Goal: Transaction & Acquisition: Purchase product/service

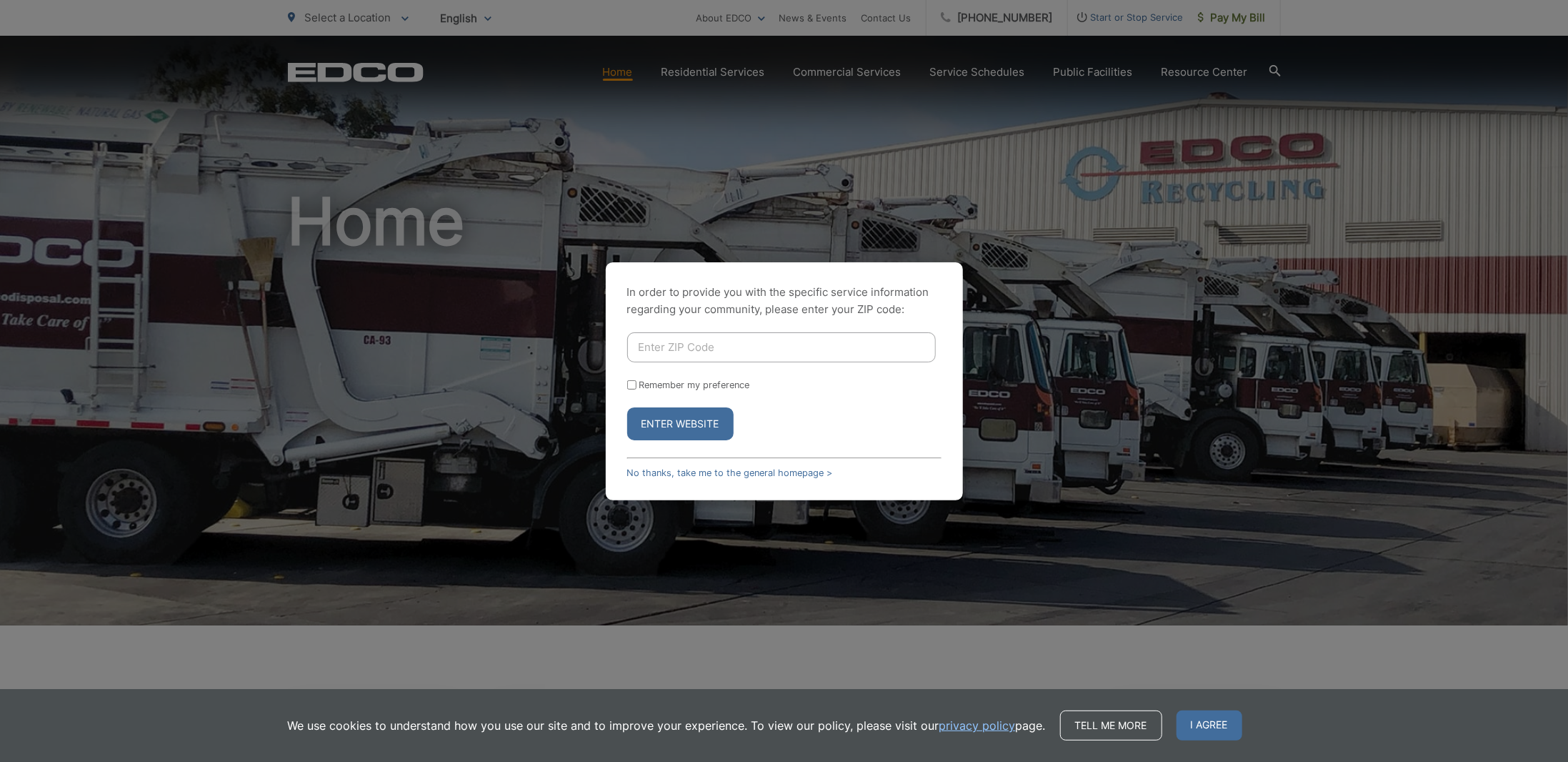
click at [710, 346] on input "Enter ZIP Code" at bounding box center [781, 347] width 308 height 30
type input "92078"
click at [676, 426] on button "Enter Website" at bounding box center [680, 424] width 106 height 33
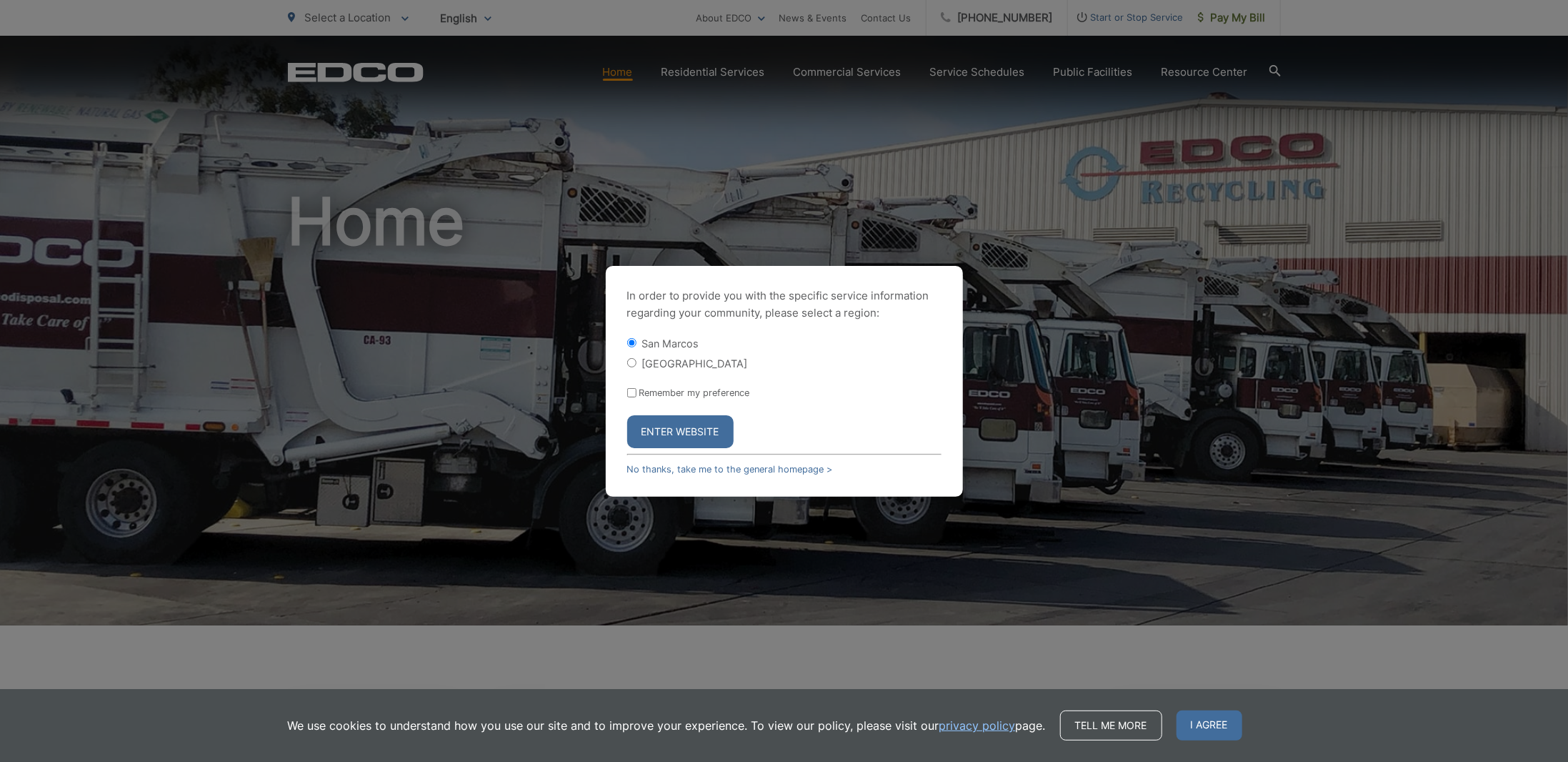
click at [678, 432] on button "Enter Website" at bounding box center [680, 432] width 106 height 33
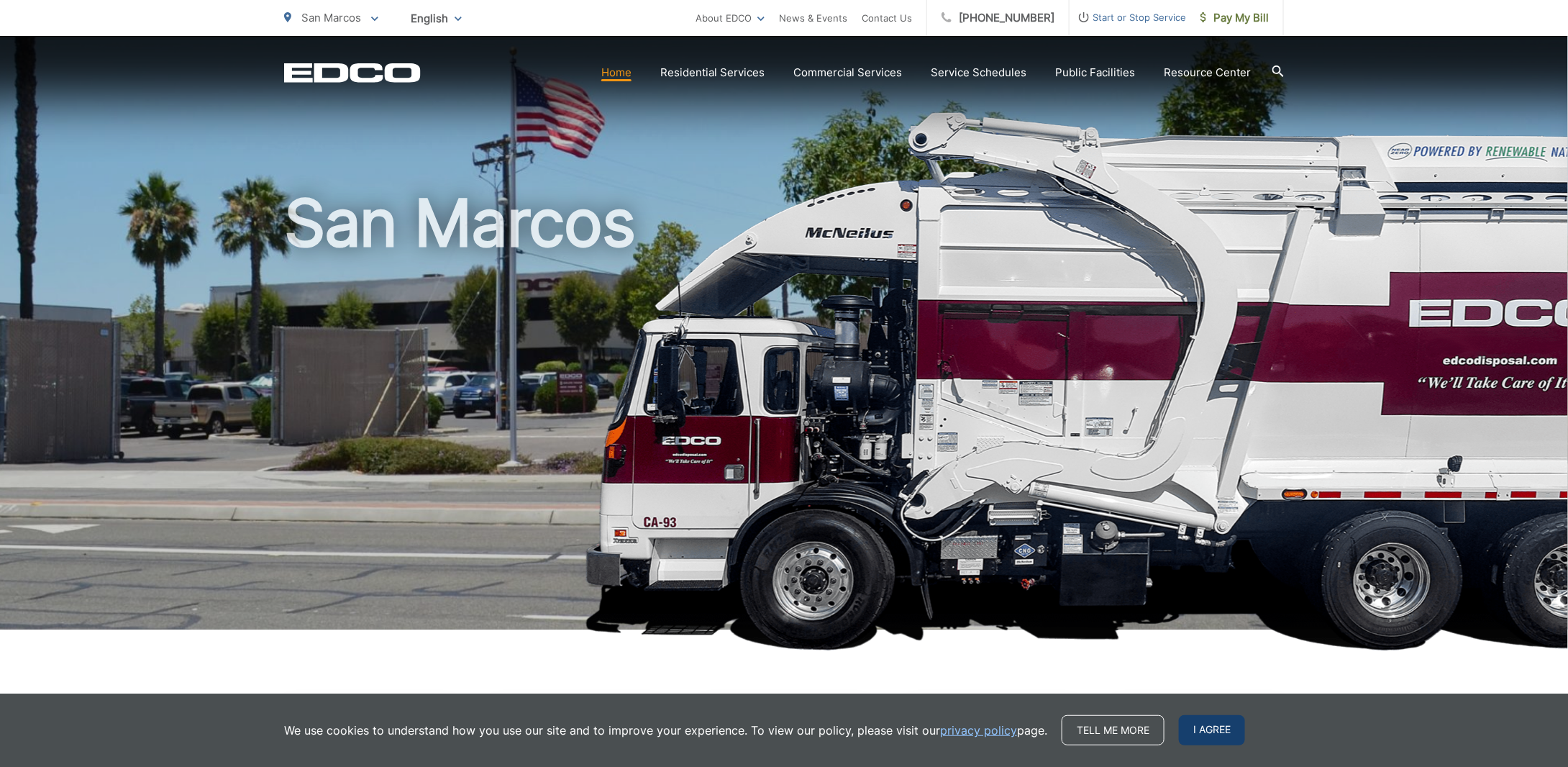
click at [1208, 730] on span "I agree" at bounding box center [1211, 731] width 66 height 30
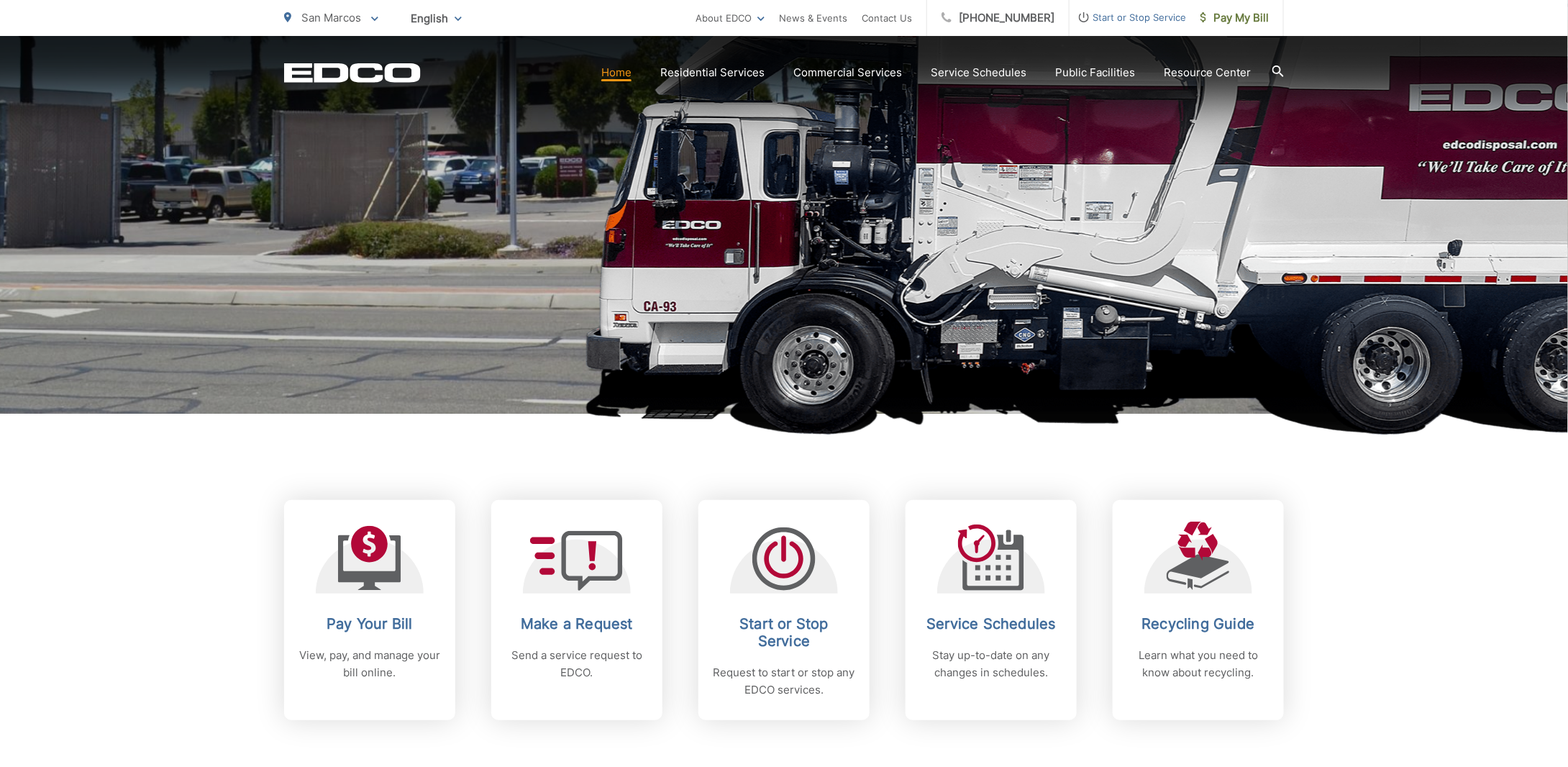
scroll to position [288, 0]
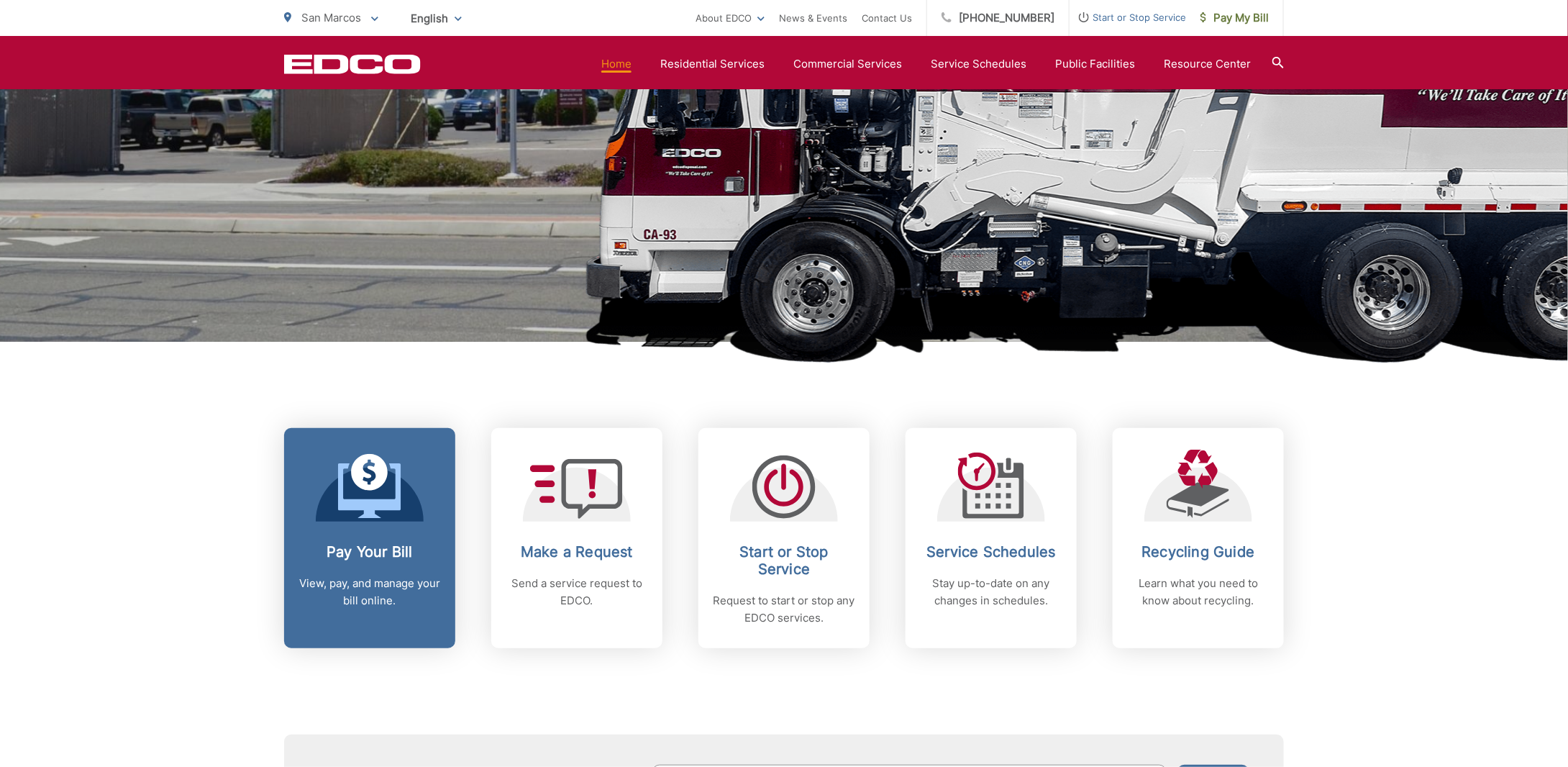
click at [367, 491] on icon at bounding box center [369, 486] width 63 height 65
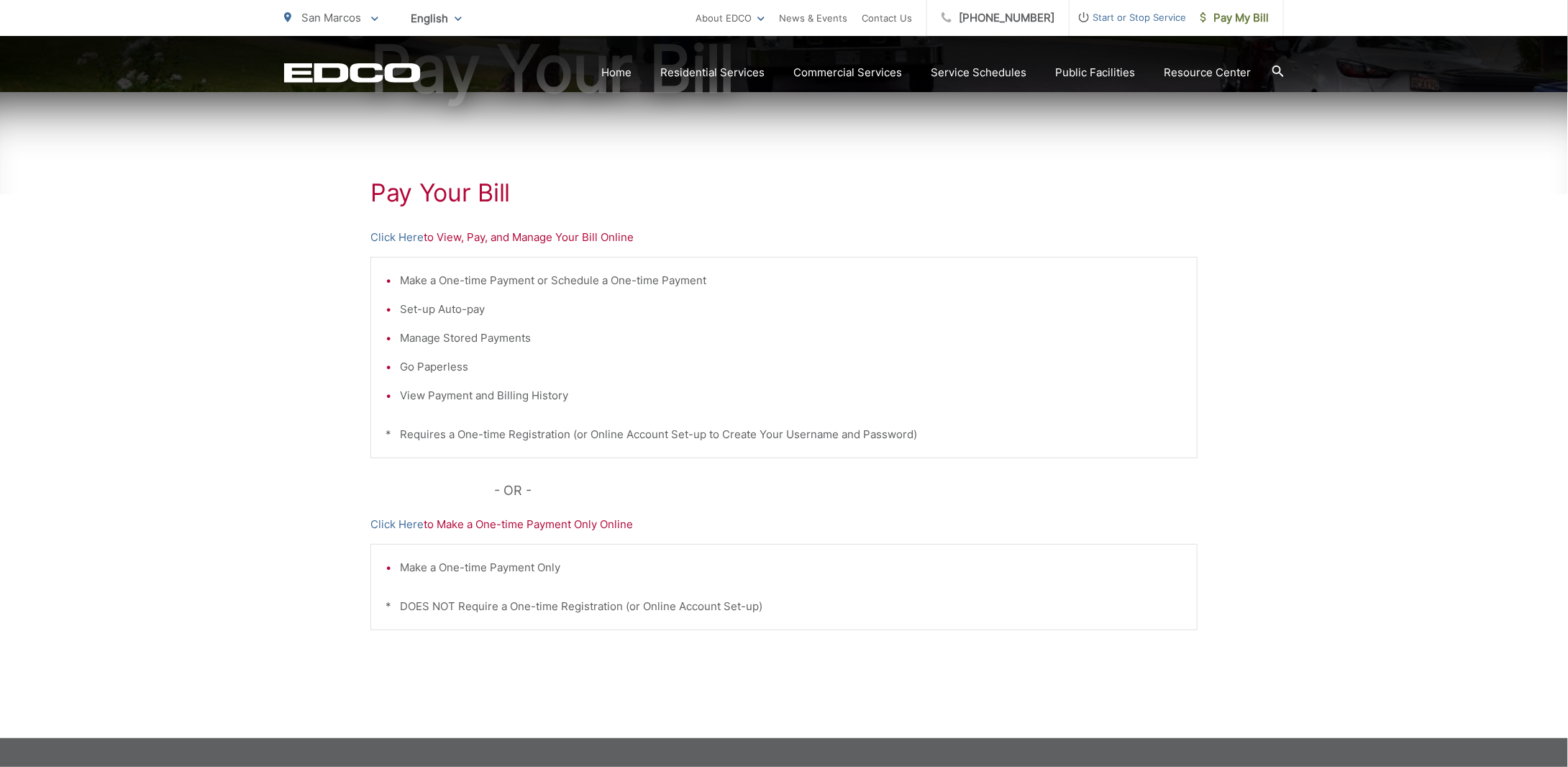
scroll to position [216, 0]
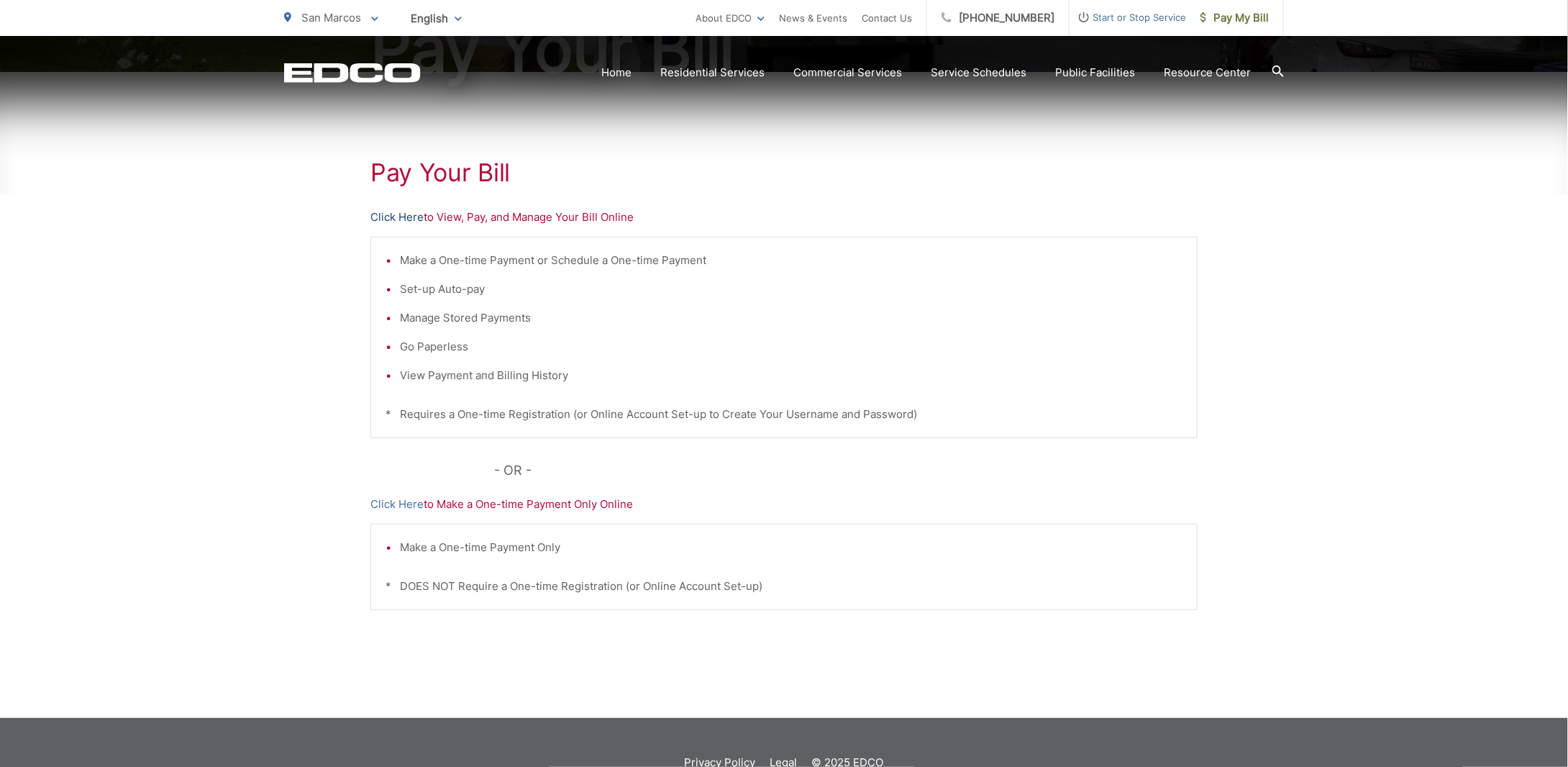
click at [391, 216] on link "Click Here" at bounding box center [397, 217] width 53 height 17
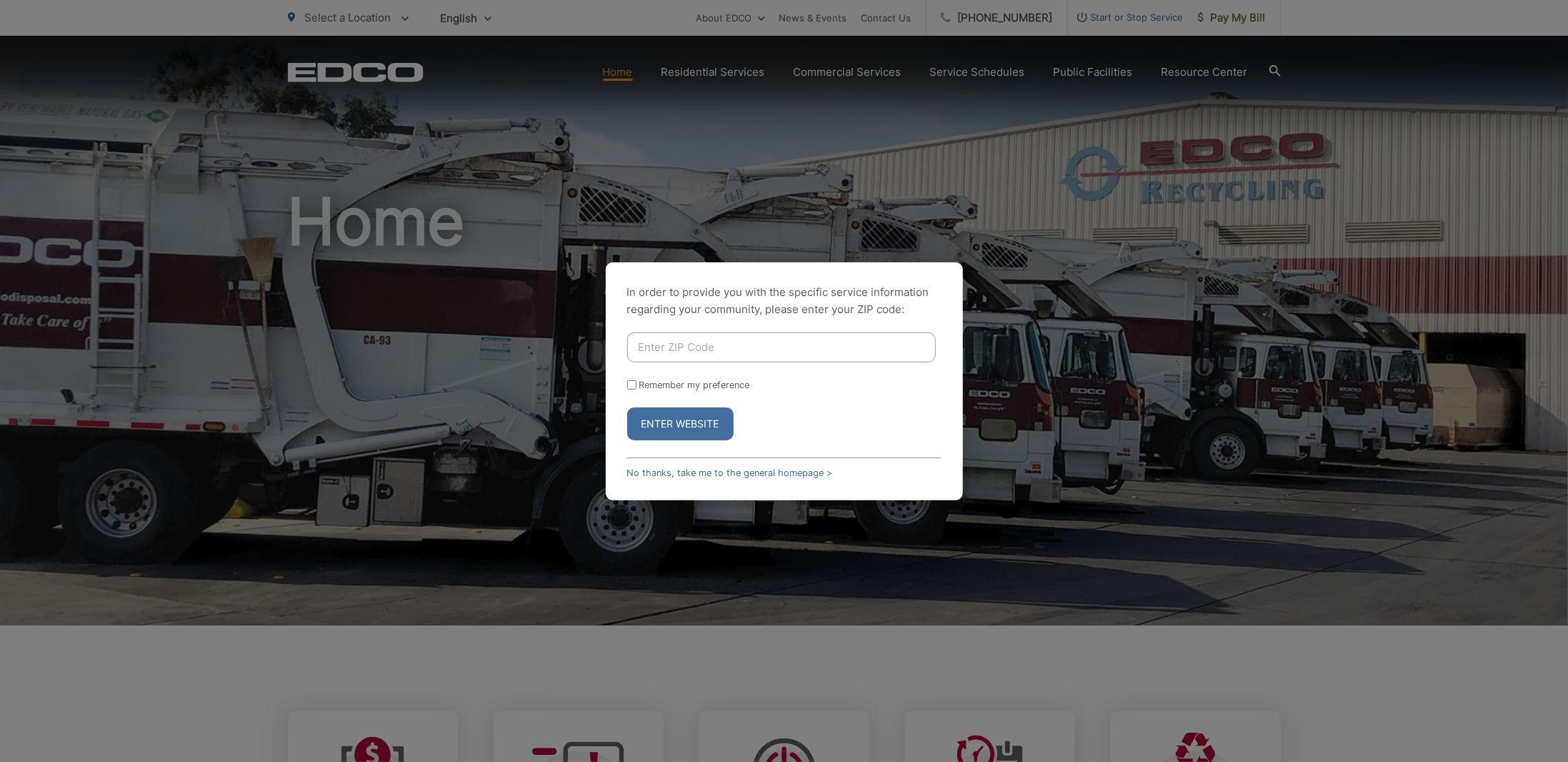
click at [693, 349] on input "Enter ZIP Code" at bounding box center [781, 347] width 308 height 30
type input "92078"
click at [683, 425] on button "Enter Website" at bounding box center [680, 424] width 106 height 33
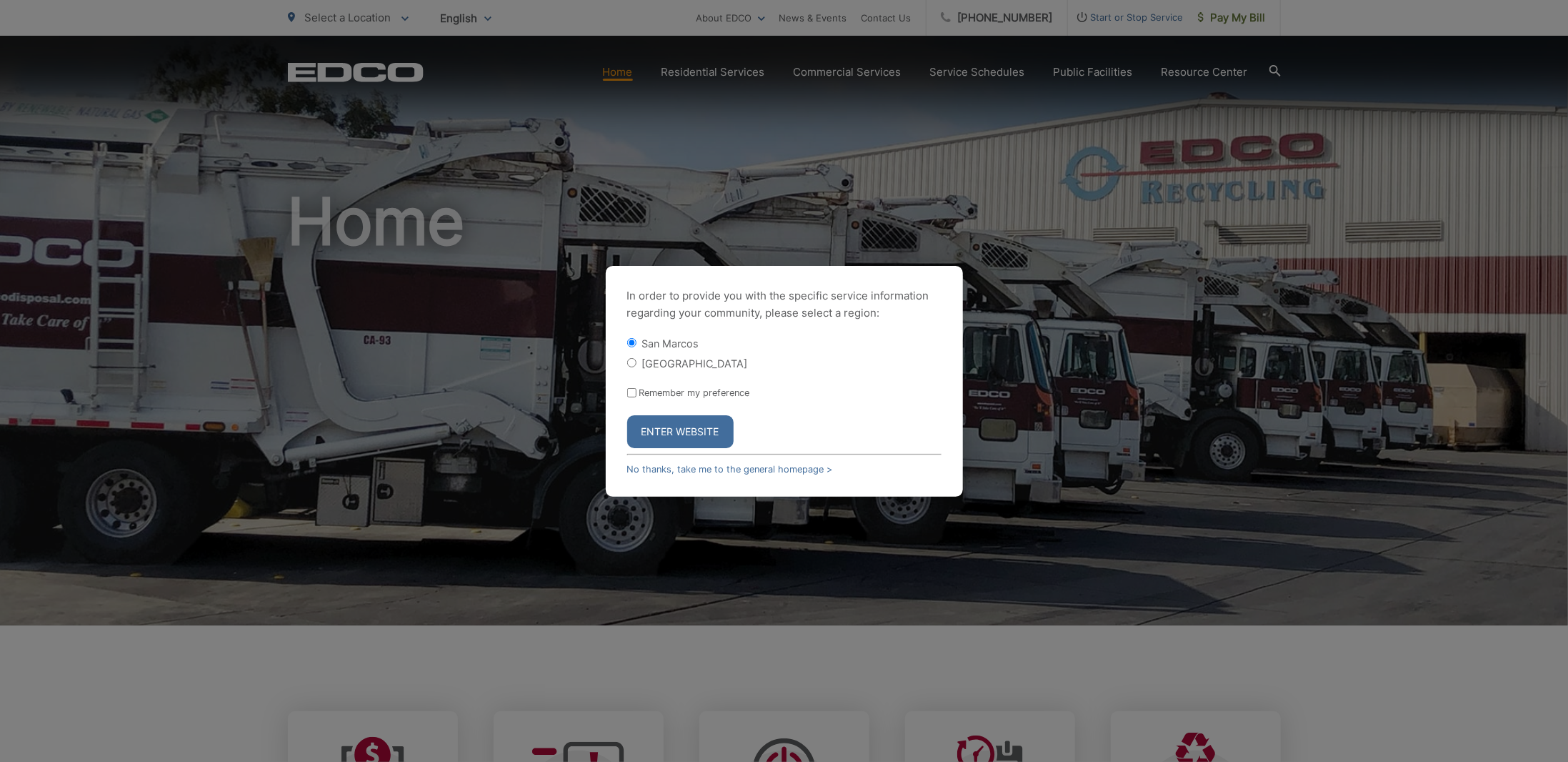
click at [683, 425] on button "Enter Website" at bounding box center [680, 432] width 106 height 33
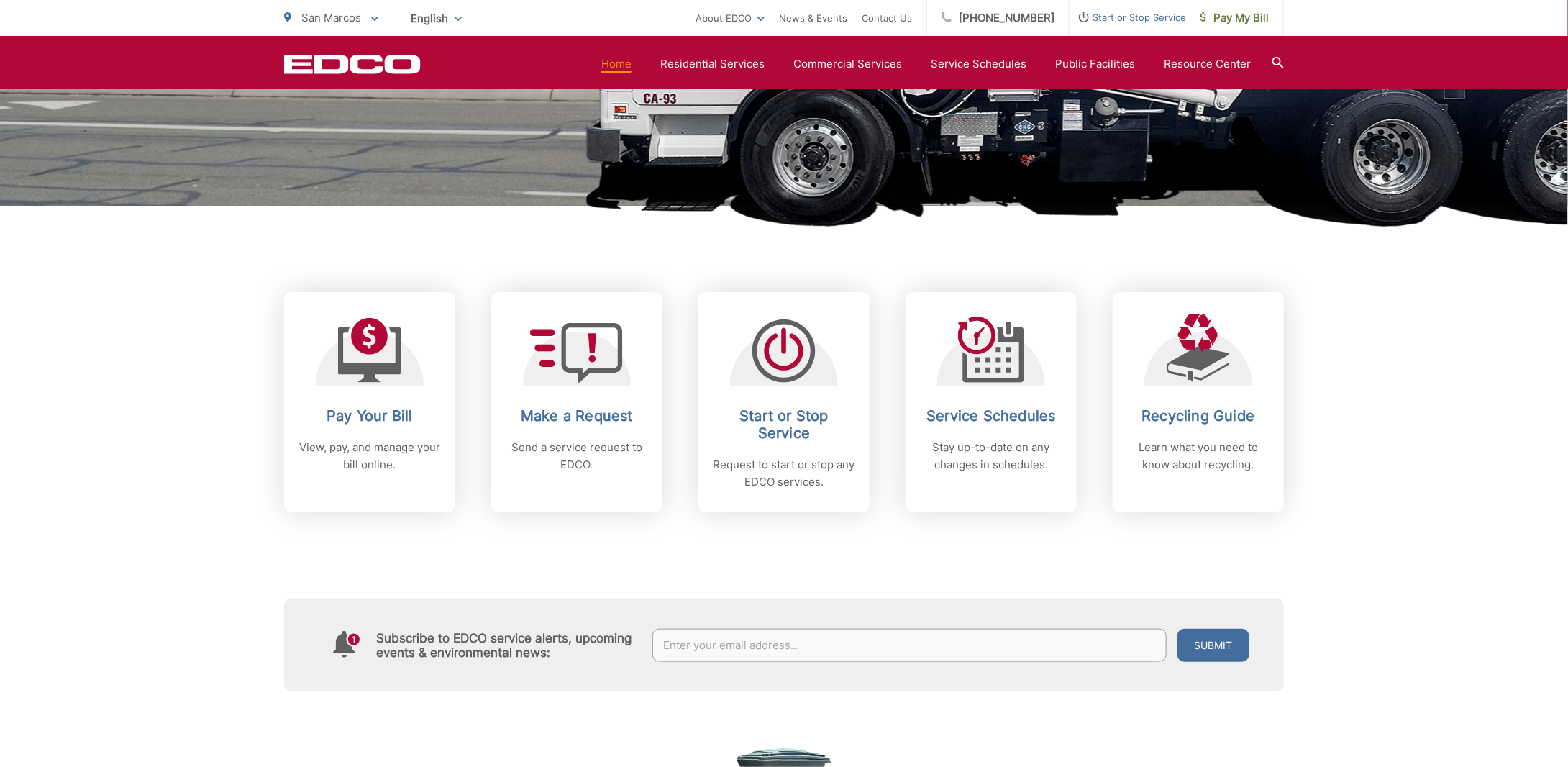
scroll to position [431, 0]
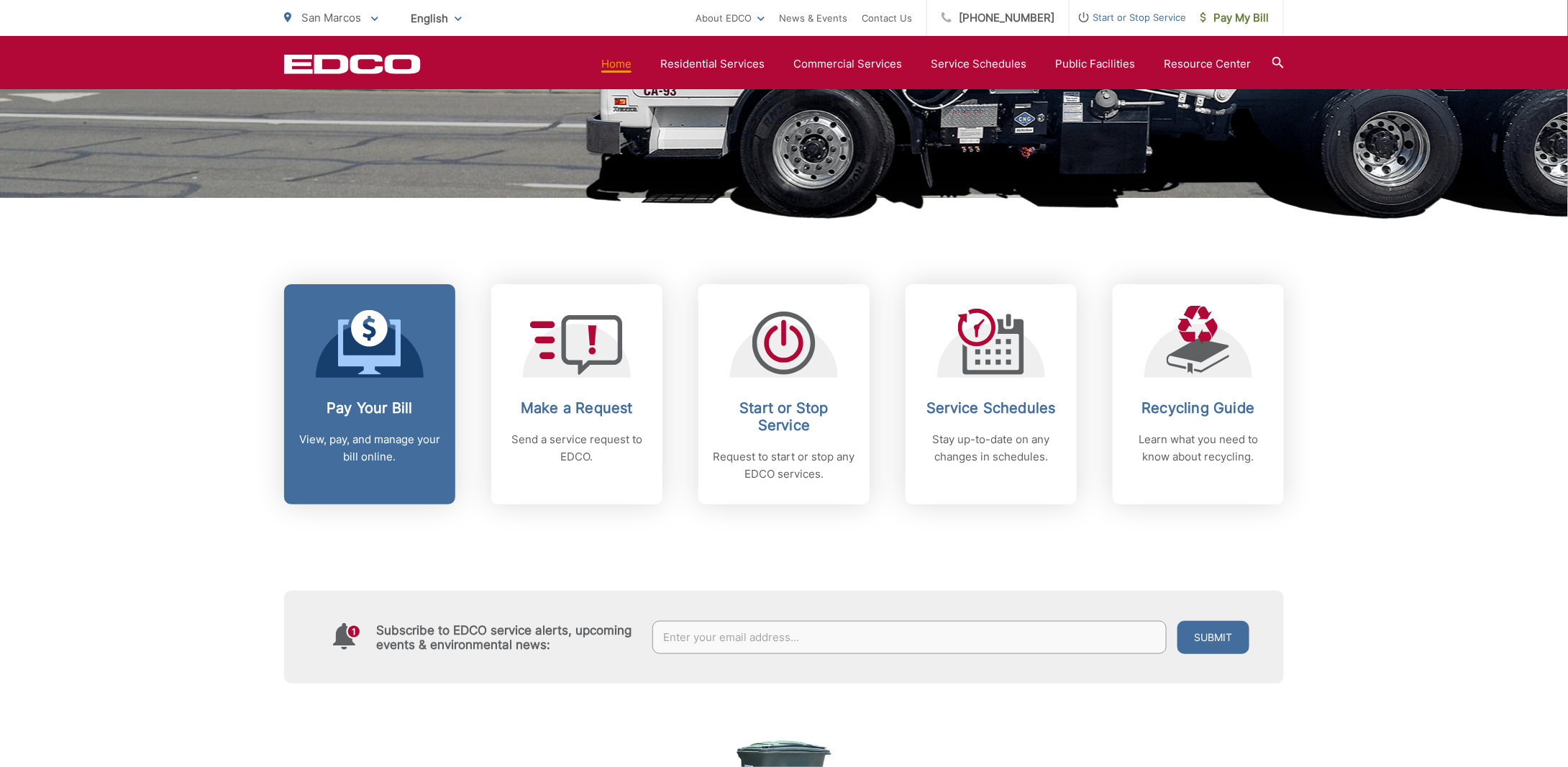
click at [366, 422] on div "Pay Your Bill View, pay, and manage your bill online." at bounding box center [370, 432] width 143 height 66
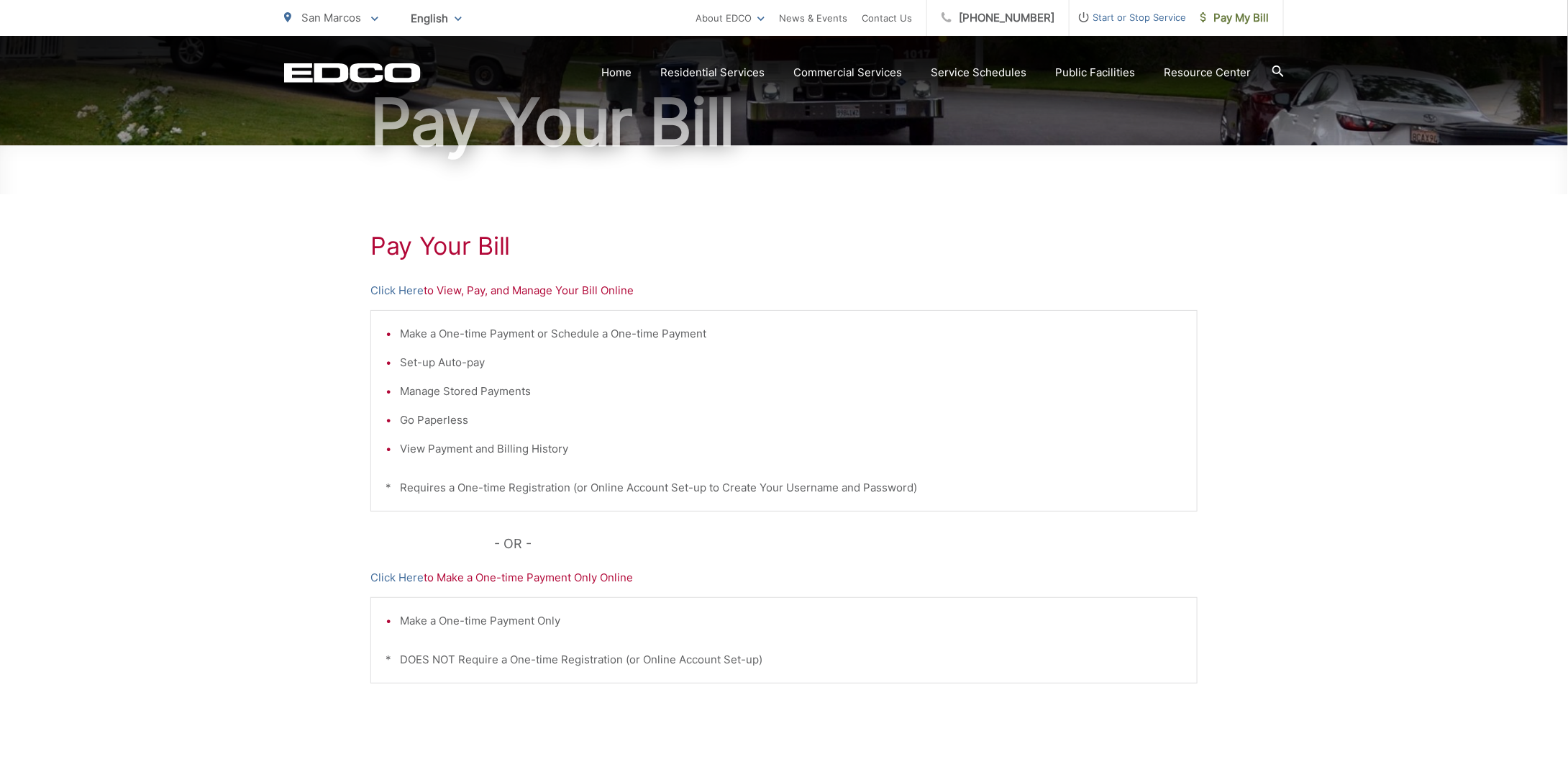
scroll to position [144, 0]
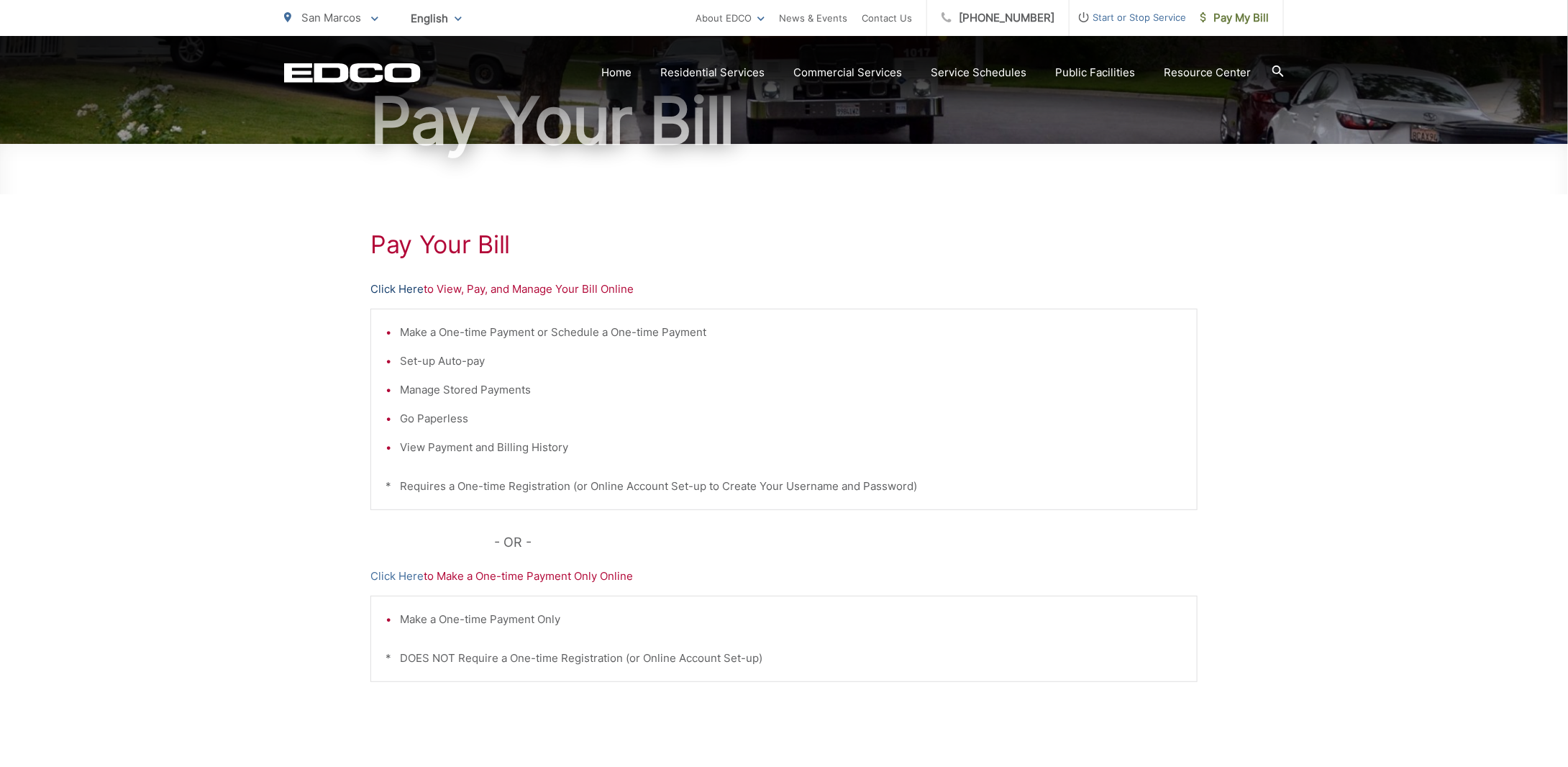
click at [408, 287] on link "Click Here" at bounding box center [397, 289] width 53 height 17
